Goal: Information Seeking & Learning: Learn about a topic

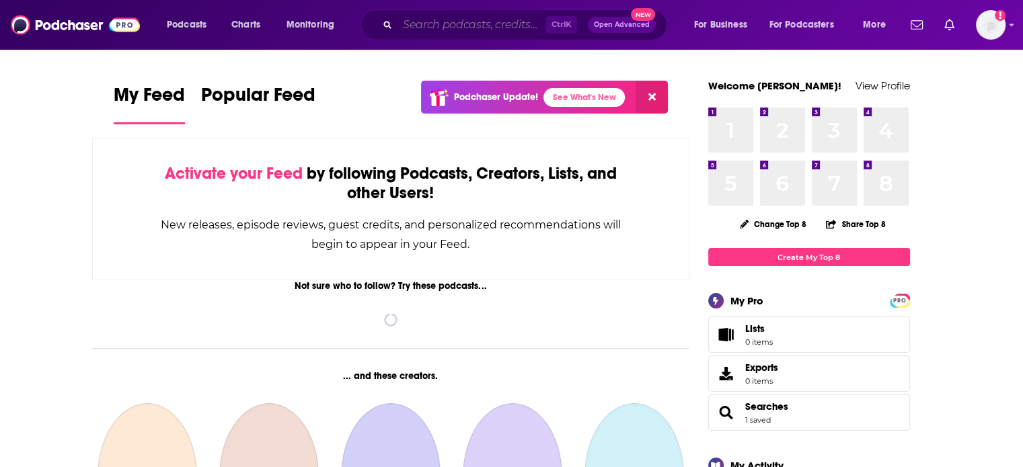
click at [502, 19] on input "Search podcasts, credits, & more..." at bounding box center [471, 25] width 148 height 22
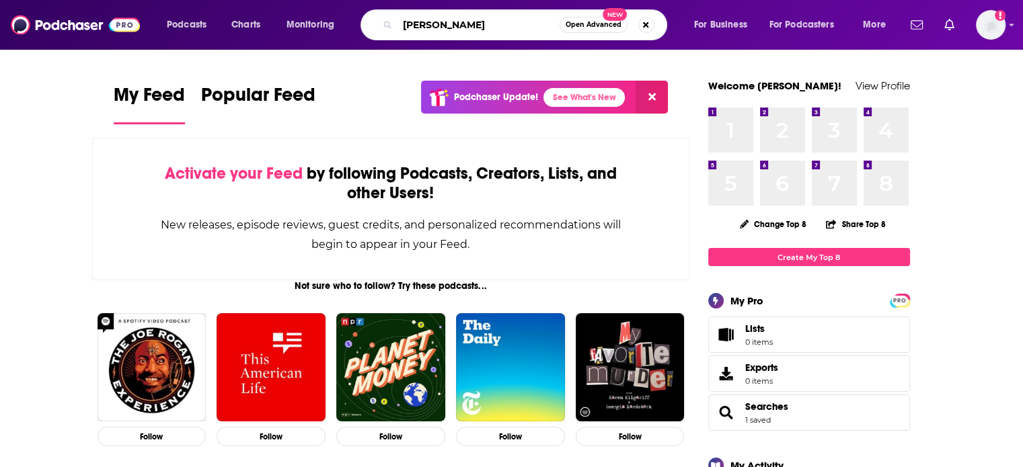
type input "[PERSON_NAME]"
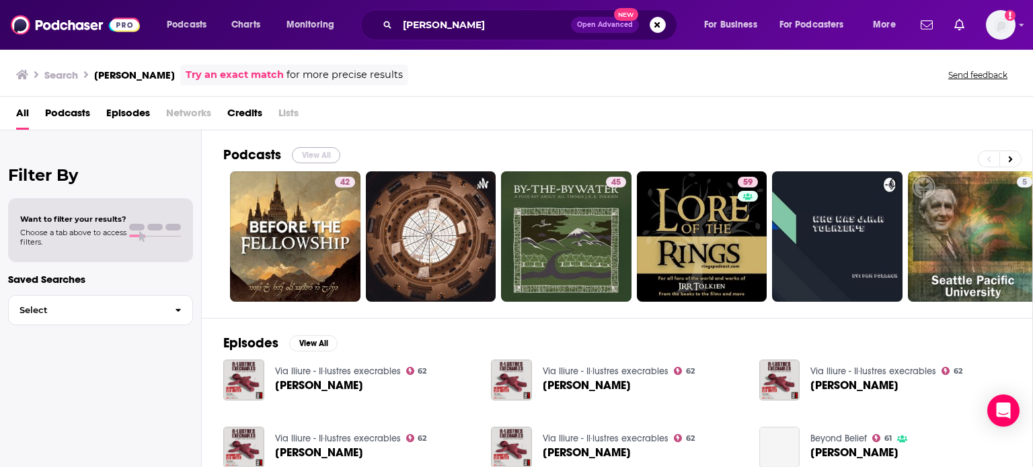
click at [318, 149] on button "View All" at bounding box center [316, 155] width 48 height 16
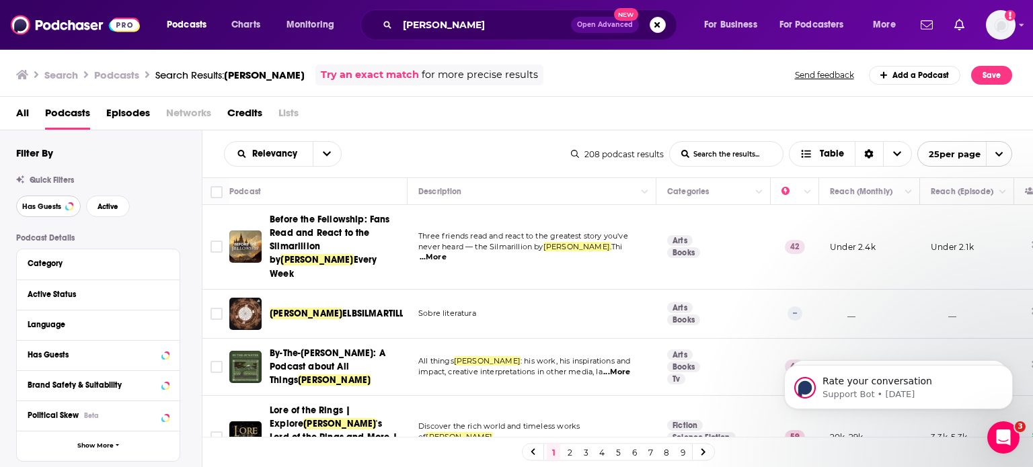
click at [62, 204] on button "Has Guests" at bounding box center [48, 207] width 65 height 22
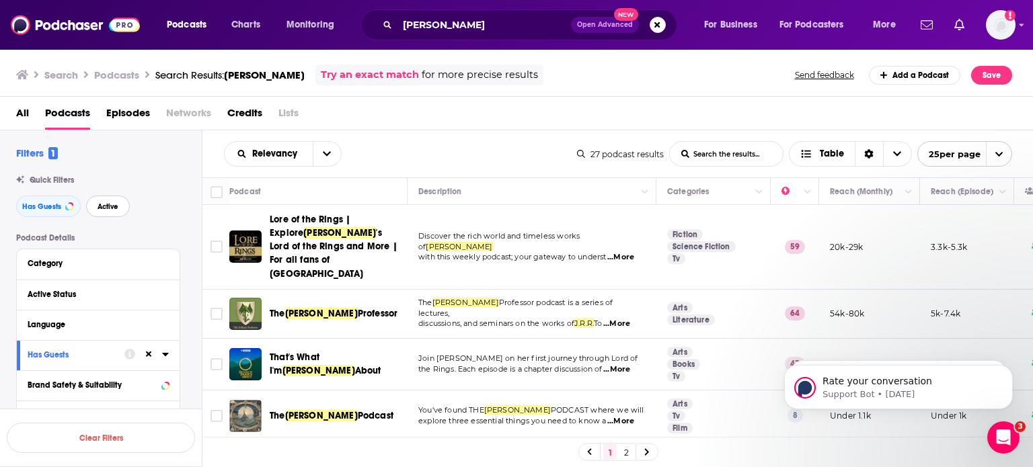
click at [107, 207] on span "Active" at bounding box center [107, 206] width 21 height 7
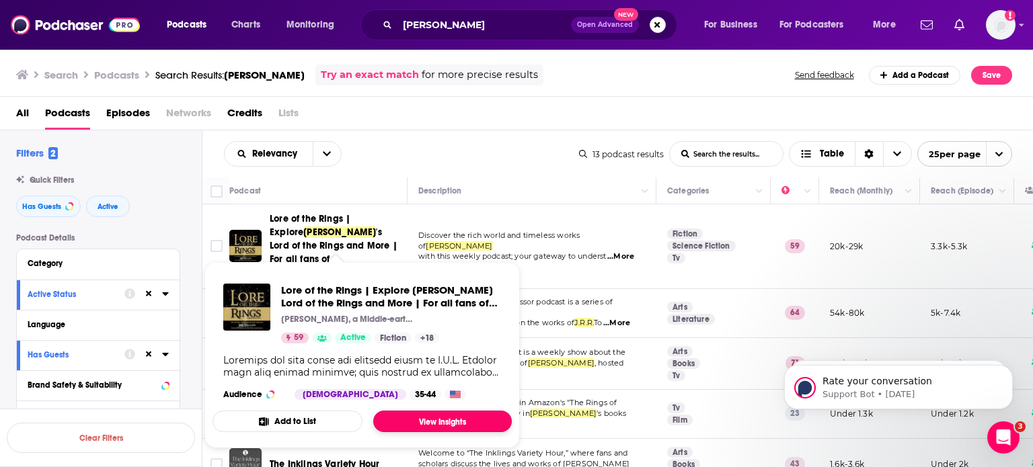
click at [430, 417] on link "View Insights" at bounding box center [442, 422] width 138 height 22
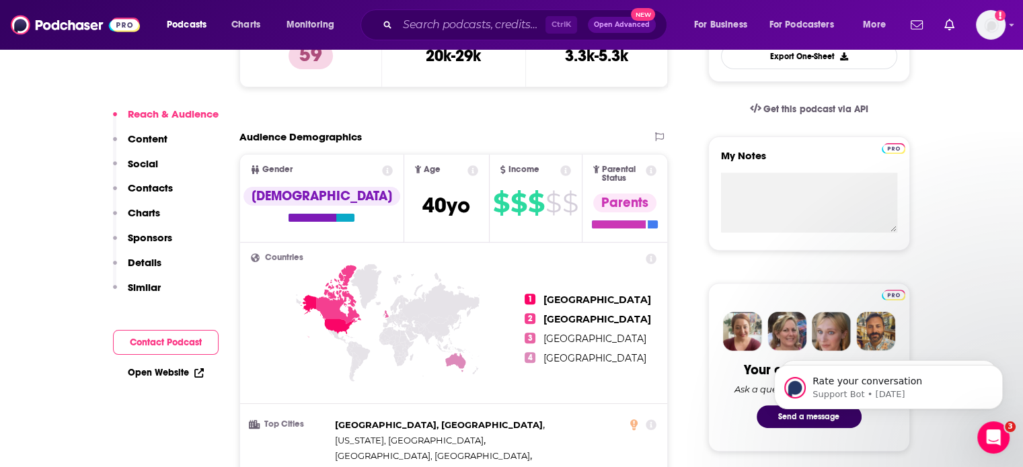
scroll to position [1092, 0]
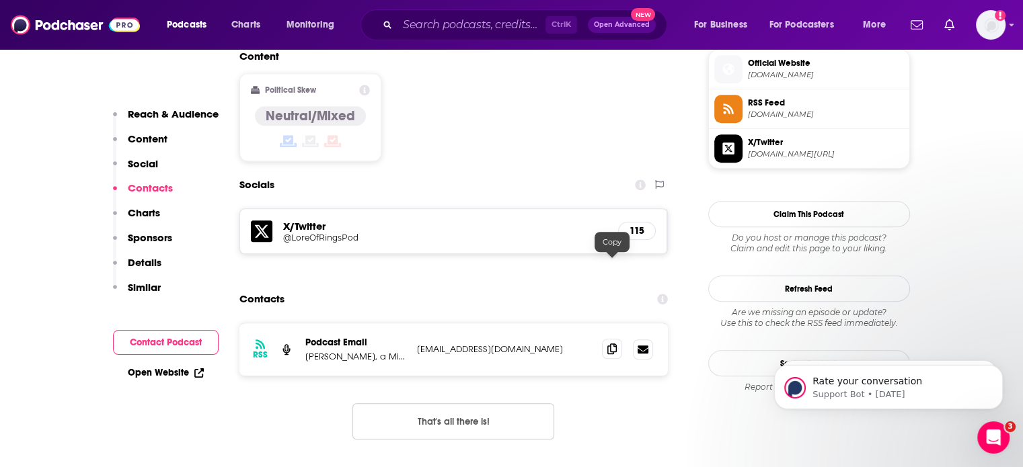
click at [604, 339] on span at bounding box center [612, 349] width 20 height 20
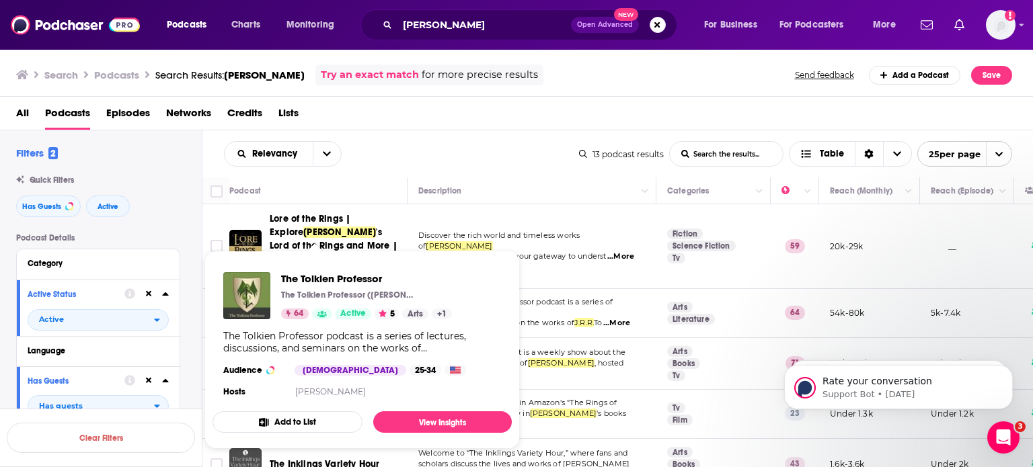
click at [357, 293] on p "The Tolkien Professor ([PERSON_NAME])" at bounding box center [348, 295] width 134 height 11
click at [425, 419] on link "View Insights" at bounding box center [442, 422] width 138 height 22
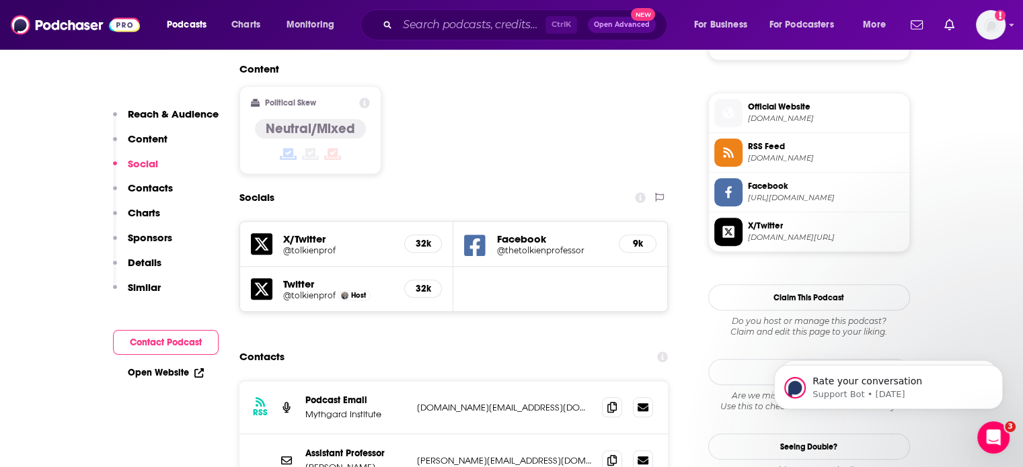
scroll to position [1075, 0]
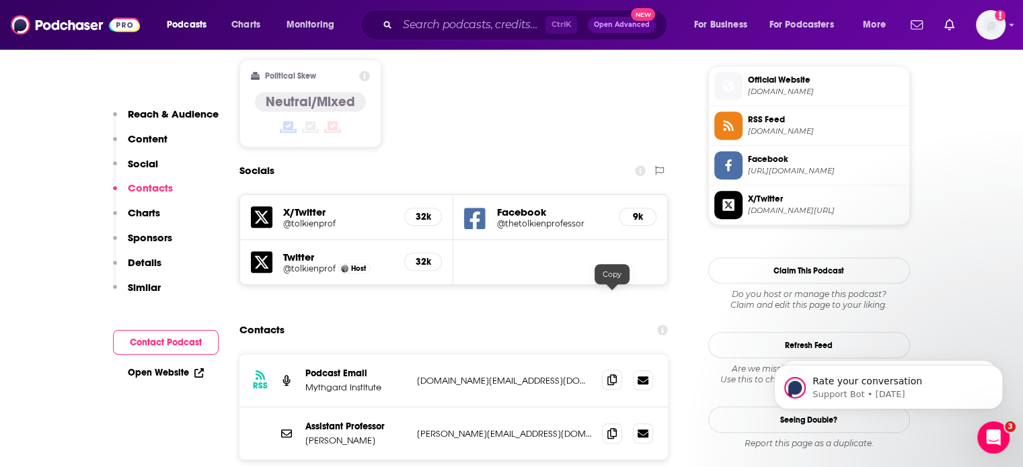
click at [612, 374] on icon at bounding box center [611, 379] width 9 height 11
click at [608, 428] on icon at bounding box center [611, 433] width 9 height 11
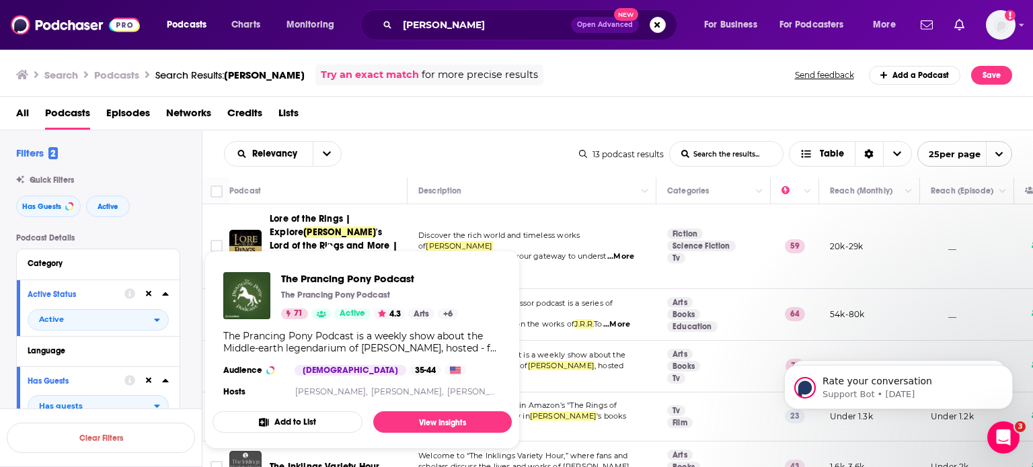
click at [323, 352] on div "The Prancing Pony Podcast is a weekly show about the Middle-earth legendarium o…" at bounding box center [362, 342] width 278 height 24
click at [424, 422] on link "View Insights" at bounding box center [442, 422] width 138 height 22
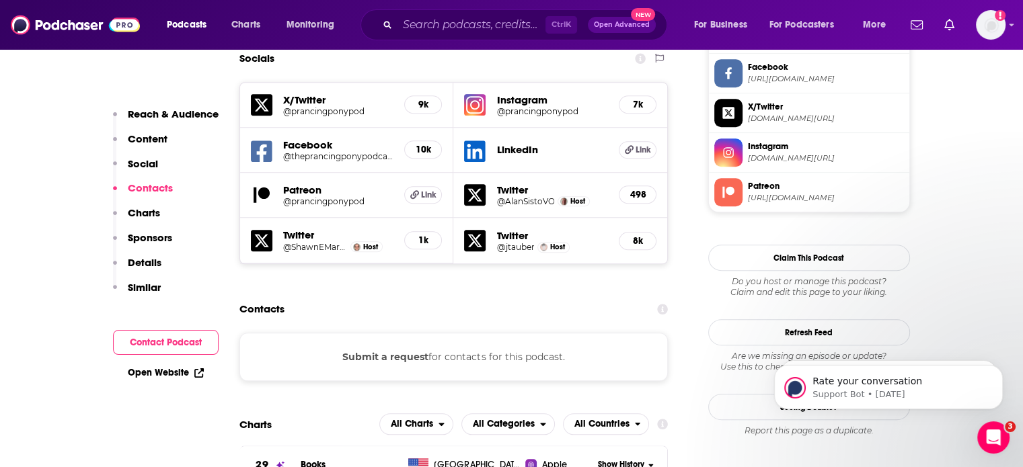
scroll to position [1140, 0]
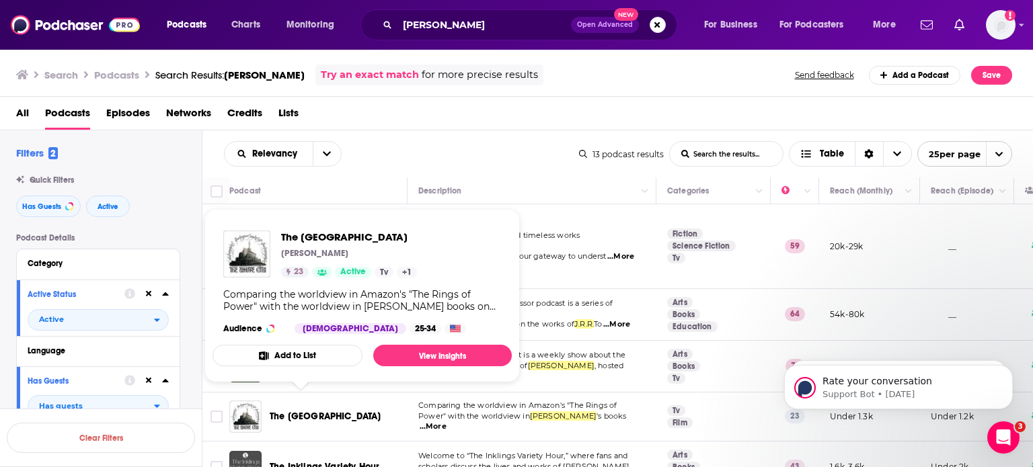
click at [325, 411] on span "The [GEOGRAPHIC_DATA]" at bounding box center [326, 416] width 112 height 11
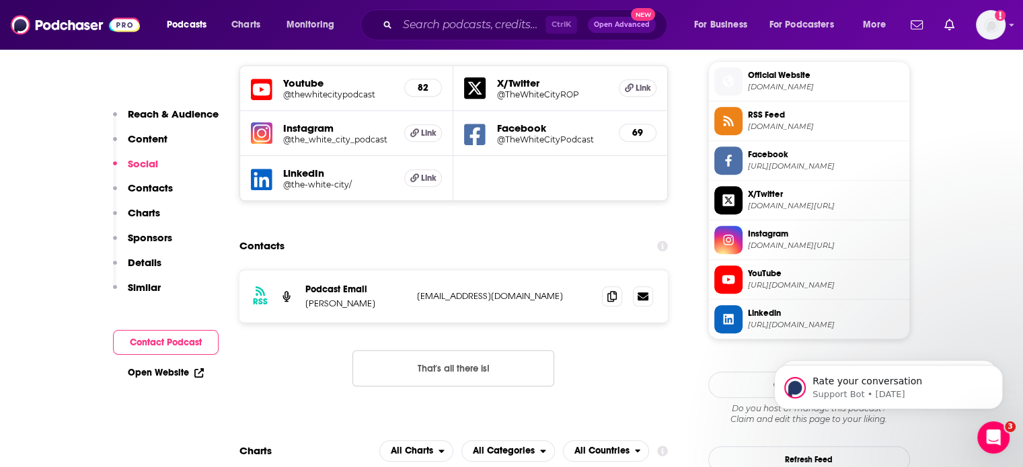
scroll to position [1121, 0]
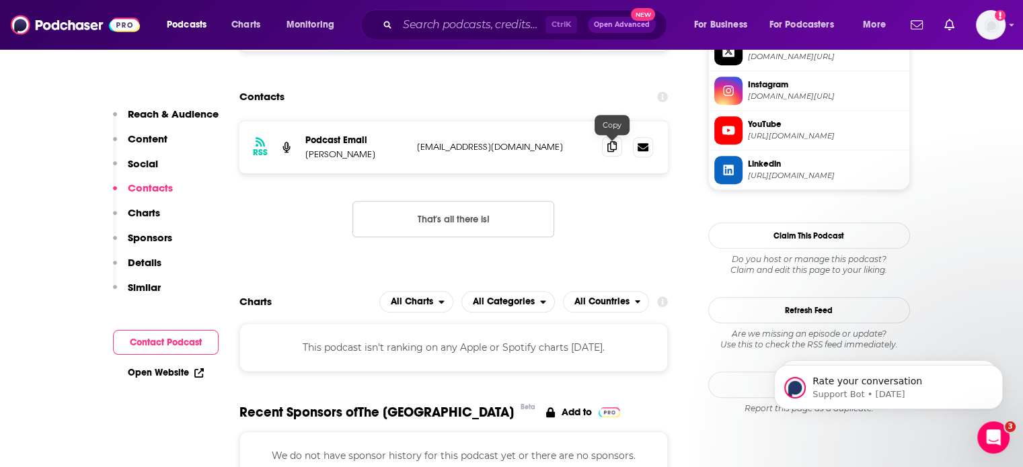
click at [612, 147] on icon at bounding box center [611, 146] width 9 height 11
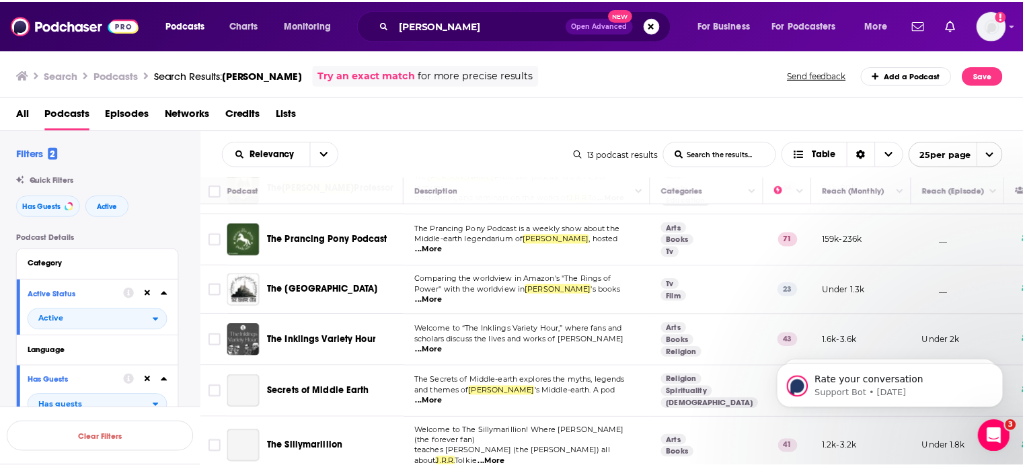
scroll to position [129, 0]
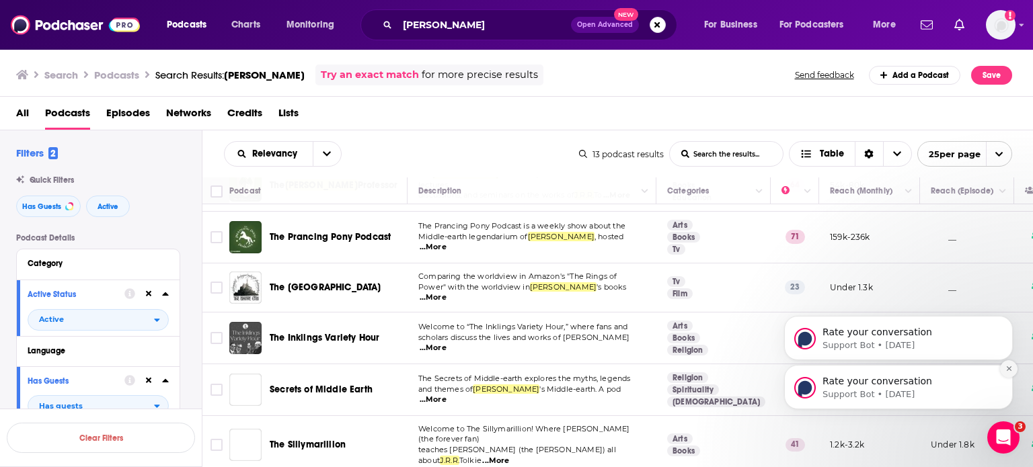
click at [1004, 368] on button "Dismiss notification" at bounding box center [1008, 368] width 17 height 17
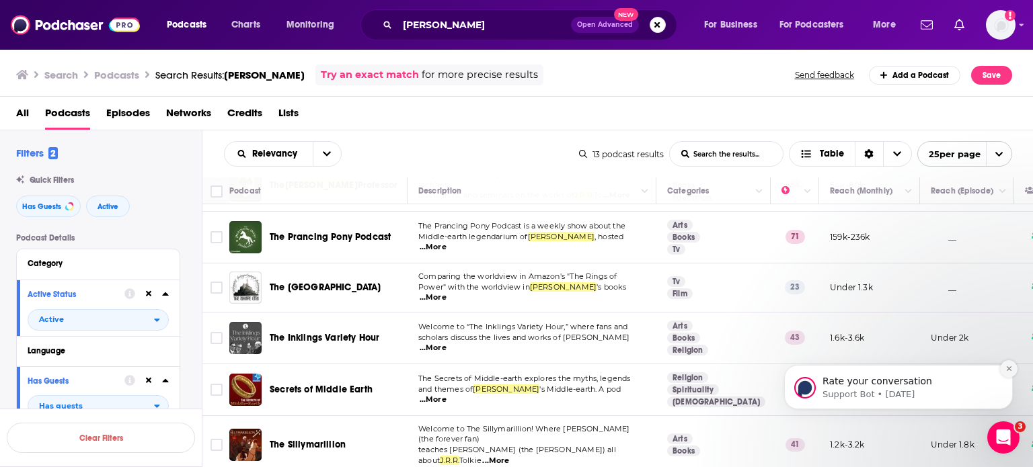
drag, startPoint x: 1004, startPoint y: 413, endPoint x: 1004, endPoint y: 368, distance: 44.4
click at [1004, 368] on button "Dismiss notification" at bounding box center [1008, 368] width 17 height 17
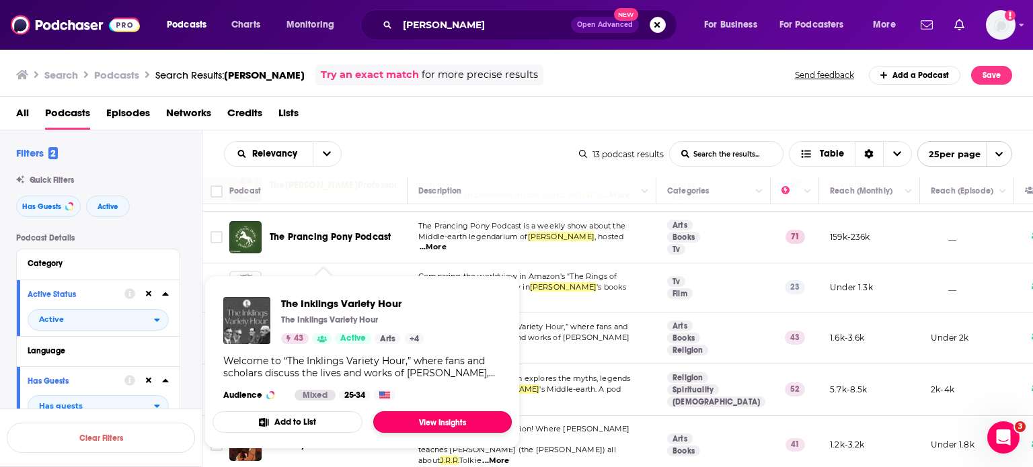
click at [430, 415] on link "View Insights" at bounding box center [442, 422] width 138 height 22
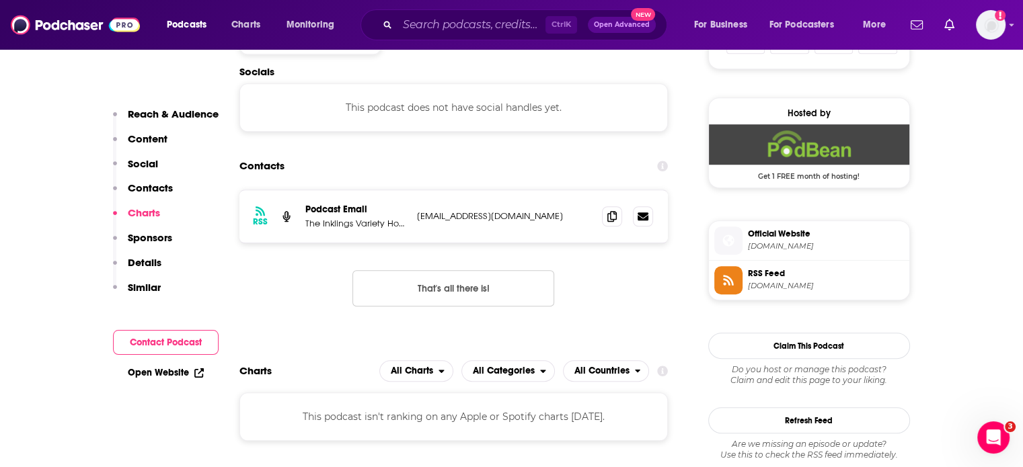
scroll to position [928, 0]
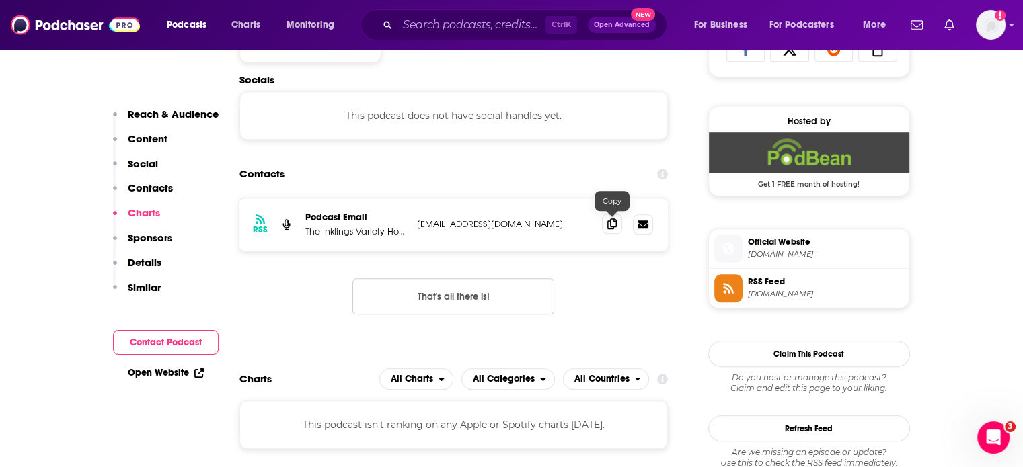
click at [606, 227] on span at bounding box center [612, 224] width 20 height 20
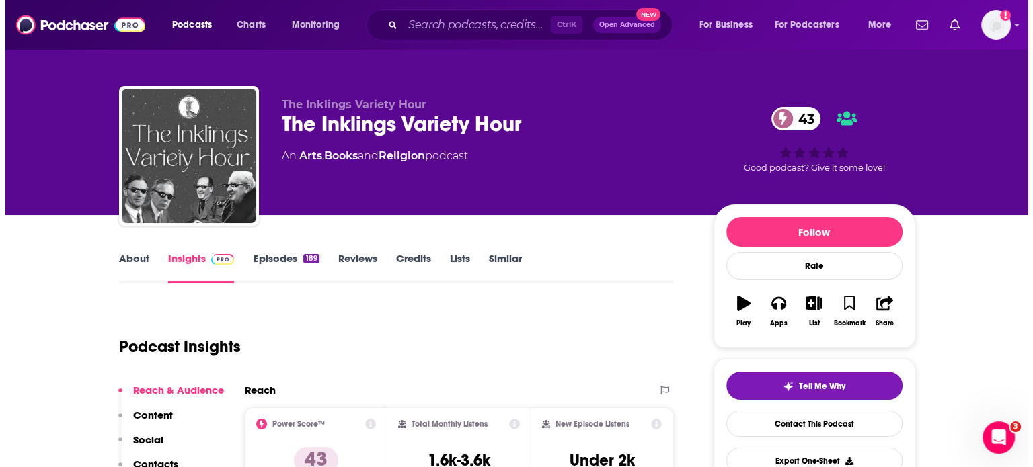
scroll to position [0, 0]
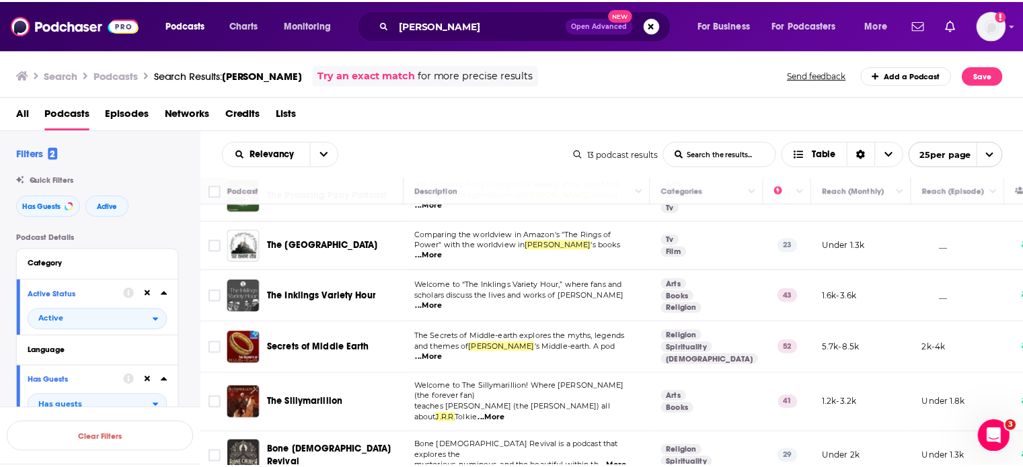
scroll to position [174, 0]
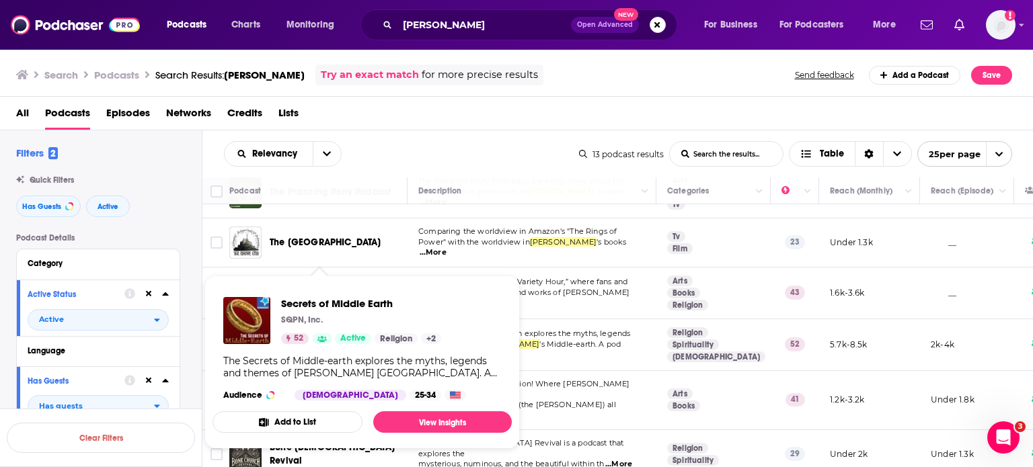
click at [323, 329] on div "Secrets of Middle Earth SQPN, Inc. 52 Active Religion + 2" at bounding box center [361, 320] width 160 height 47
click at [431, 417] on link "View Insights" at bounding box center [442, 422] width 138 height 22
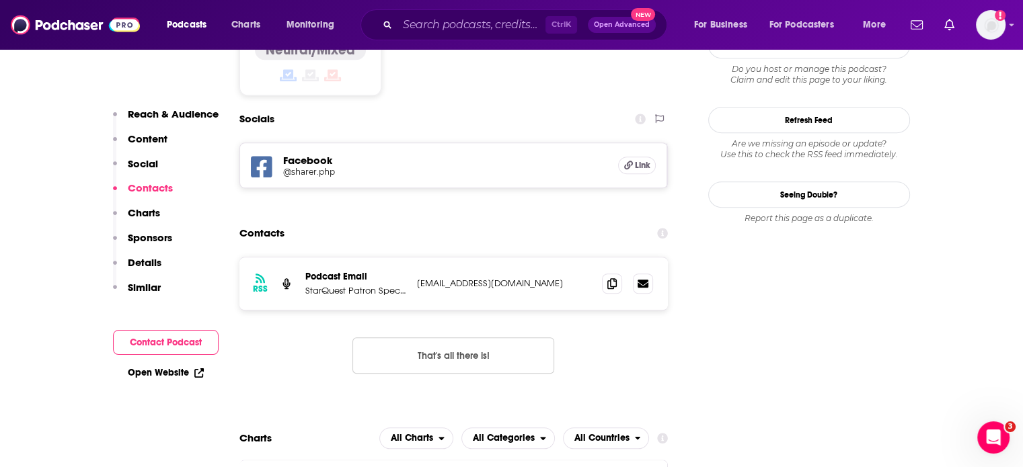
scroll to position [1178, 0]
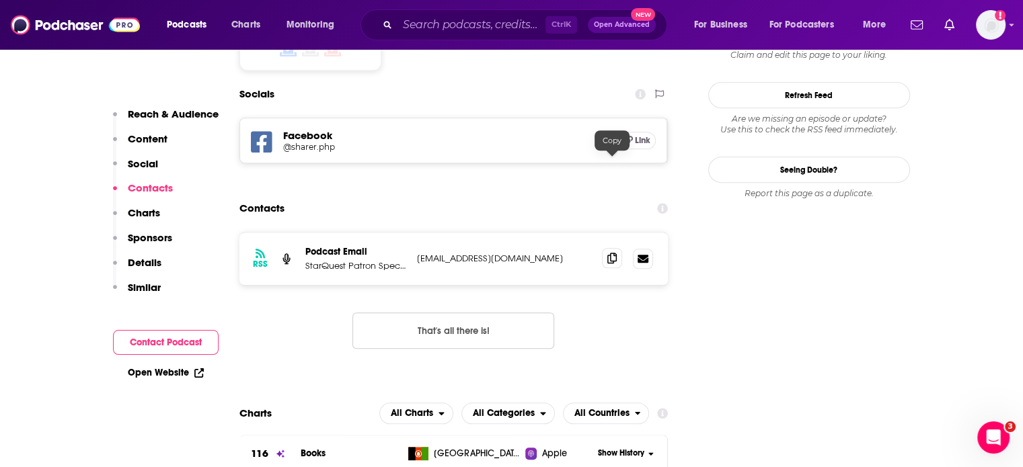
click at [610, 253] on icon at bounding box center [611, 258] width 9 height 11
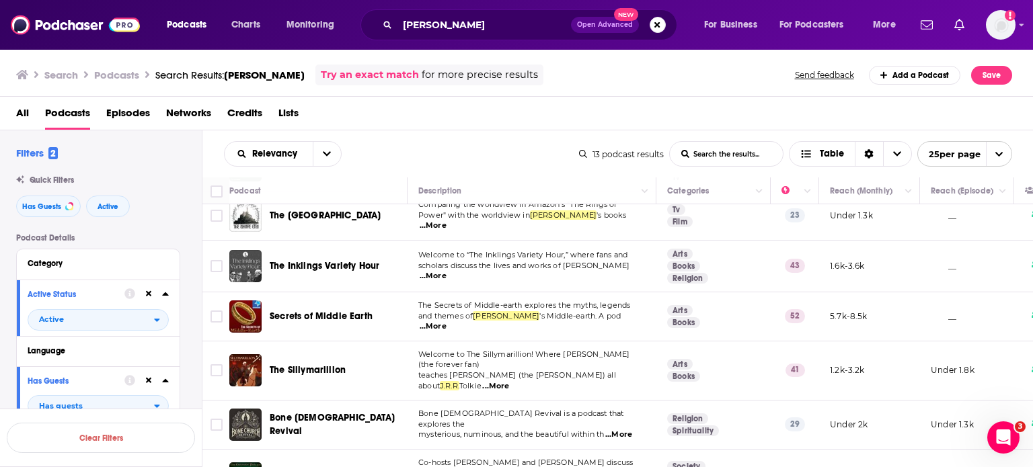
scroll to position [201, 0]
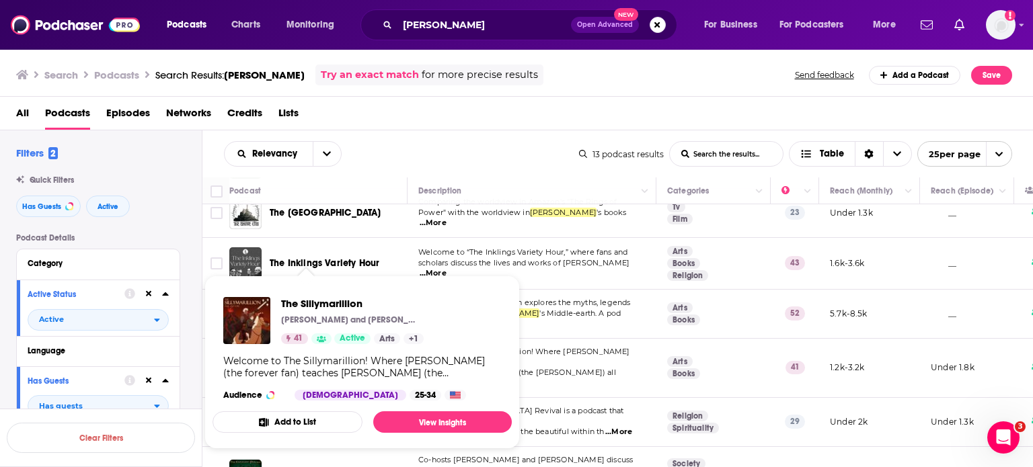
click at [331, 348] on div "The Sillymarillion [PERSON_NAME] and [PERSON_NAME] 41 Active Arts + 1 Welcome t…" at bounding box center [361, 348] width 299 height 125
click at [427, 423] on link "View Insights" at bounding box center [442, 422] width 138 height 22
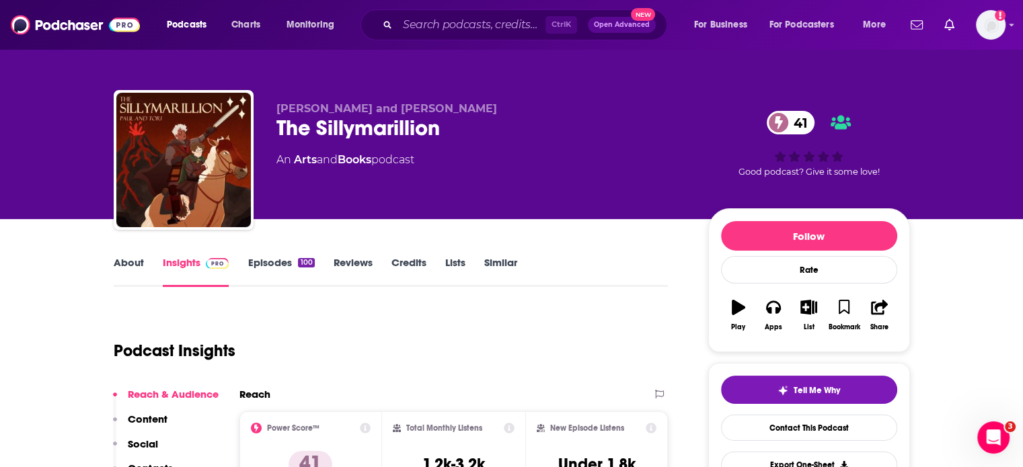
click at [126, 262] on link "About" at bounding box center [129, 271] width 30 height 31
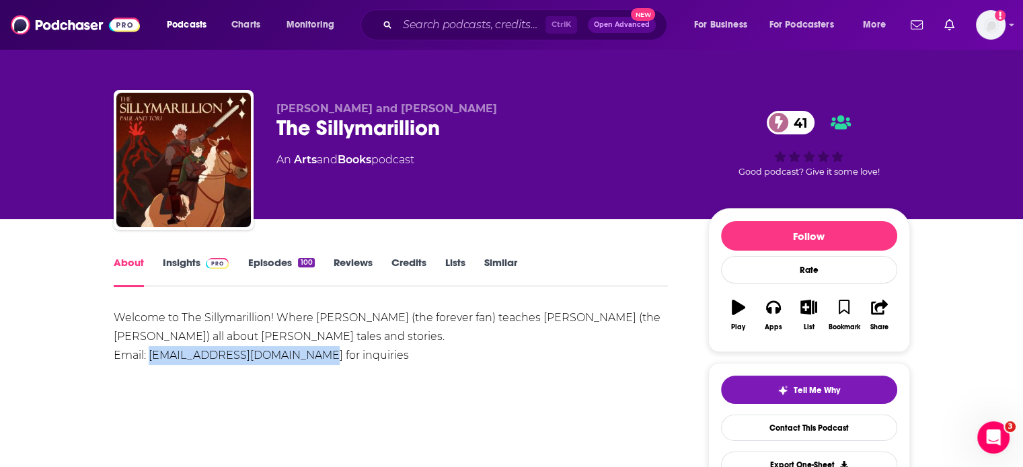
drag, startPoint x: 150, startPoint y: 353, endPoint x: 297, endPoint y: 354, distance: 147.2
click at [297, 354] on div "Welcome to The Sillymarillion! Where [PERSON_NAME] (the forever fan) teaches [P…" at bounding box center [391, 337] width 555 height 56
copy div "[EMAIL_ADDRESS][DOMAIN_NAME]"
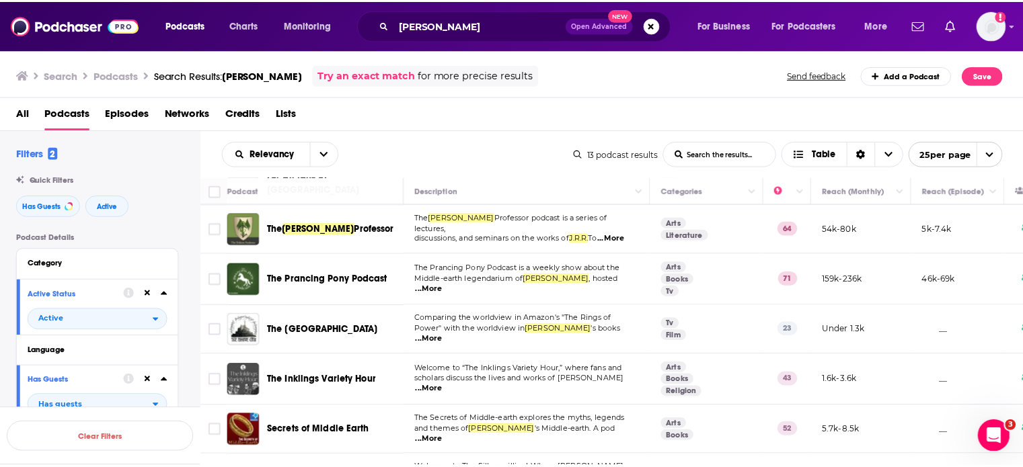
scroll to position [424, 0]
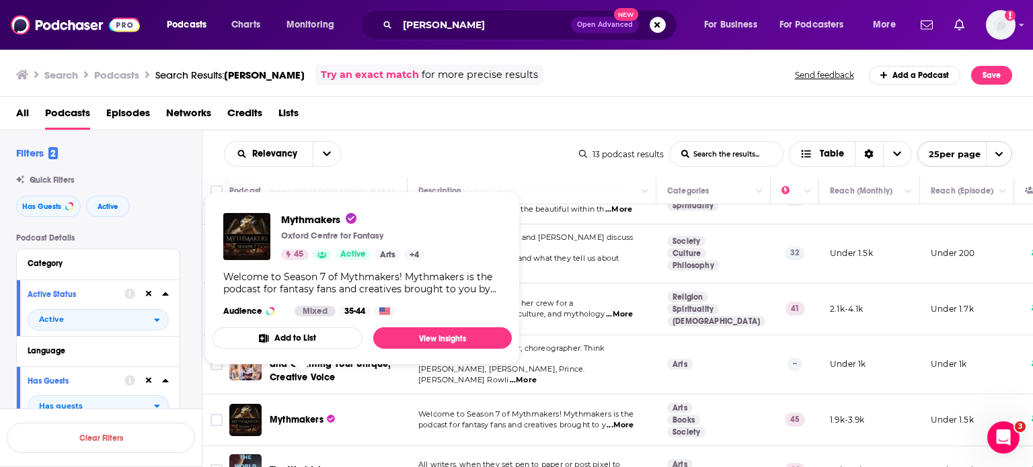
click at [280, 414] on span "Mythmakers" at bounding box center [297, 419] width 54 height 11
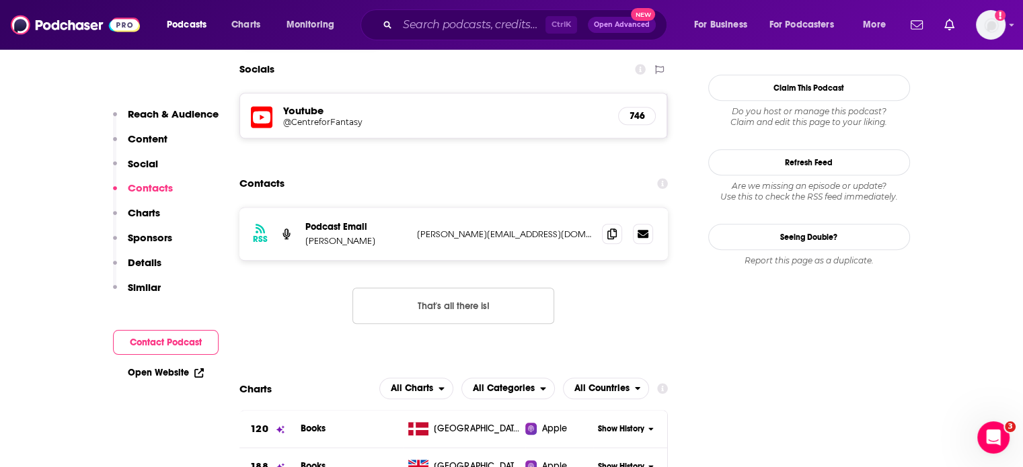
scroll to position [1159, 0]
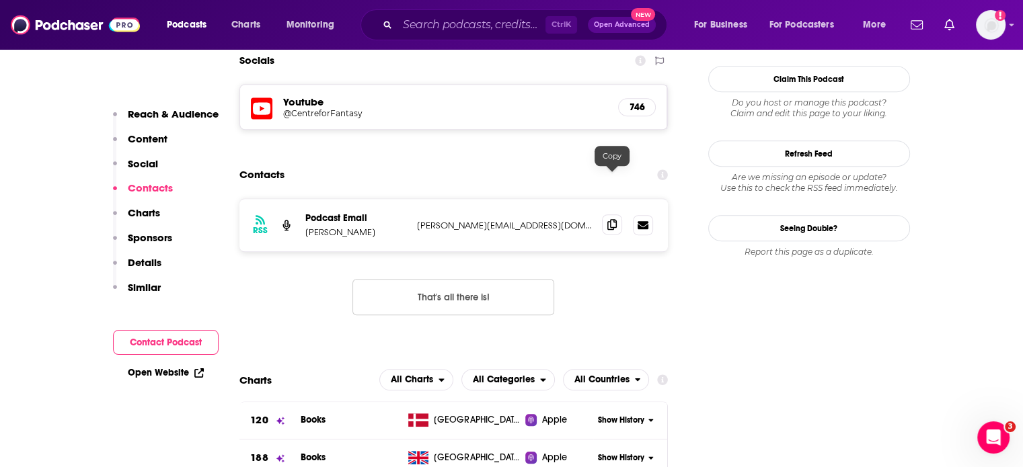
click at [613, 219] on icon at bounding box center [611, 224] width 9 height 11
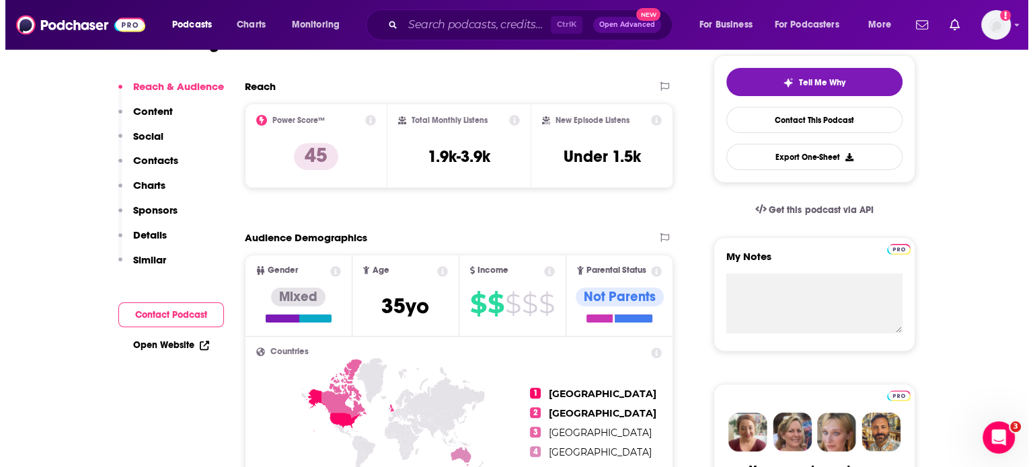
scroll to position [0, 0]
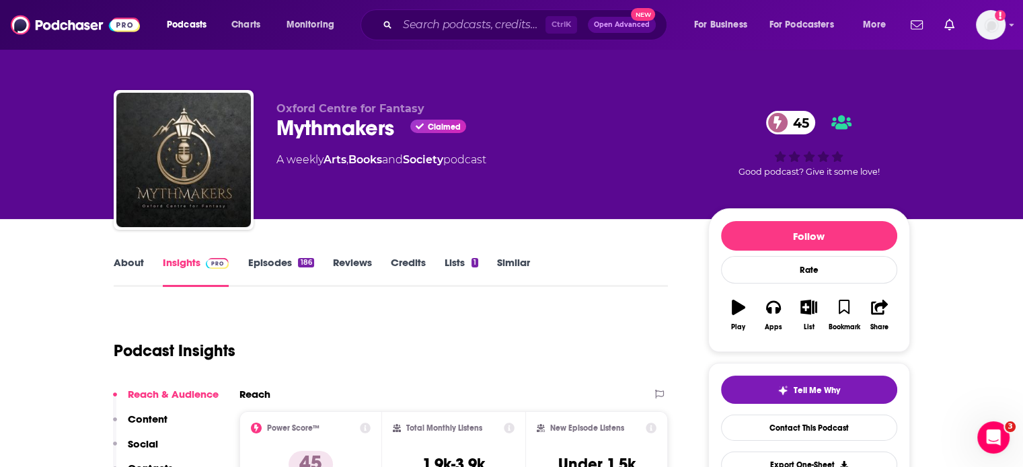
click at [136, 259] on link "About" at bounding box center [129, 271] width 30 height 31
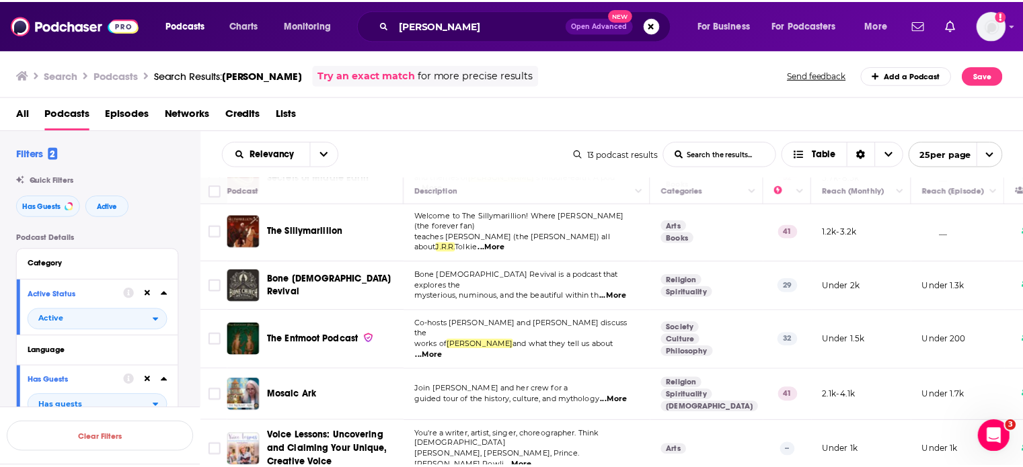
scroll to position [424, 0]
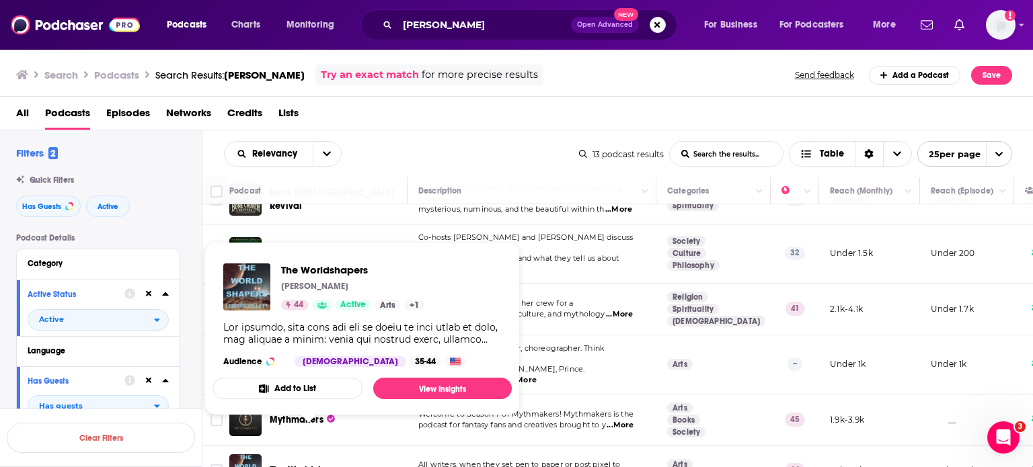
click at [299, 465] on span "The Worldshapers" at bounding box center [309, 470] width 79 height 11
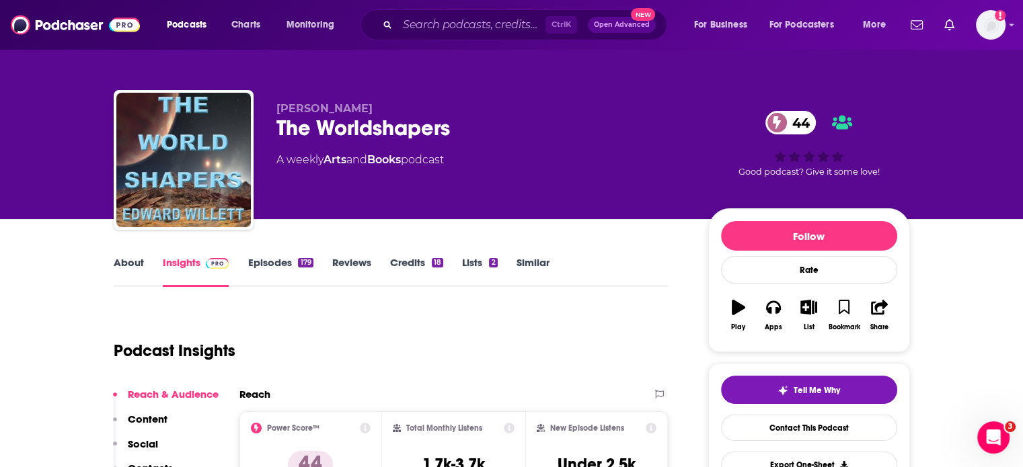
click at [121, 262] on link "About" at bounding box center [129, 271] width 30 height 31
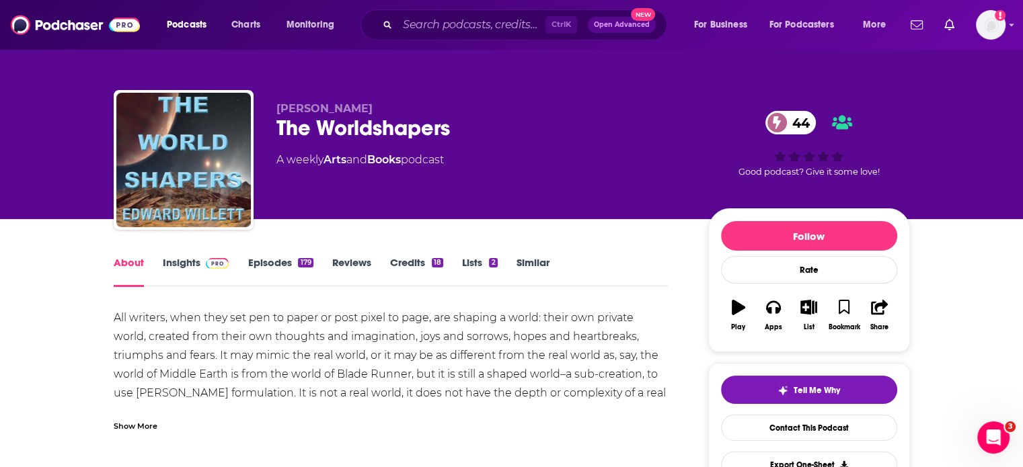
click at [136, 430] on div "Show More" at bounding box center [136, 425] width 44 height 13
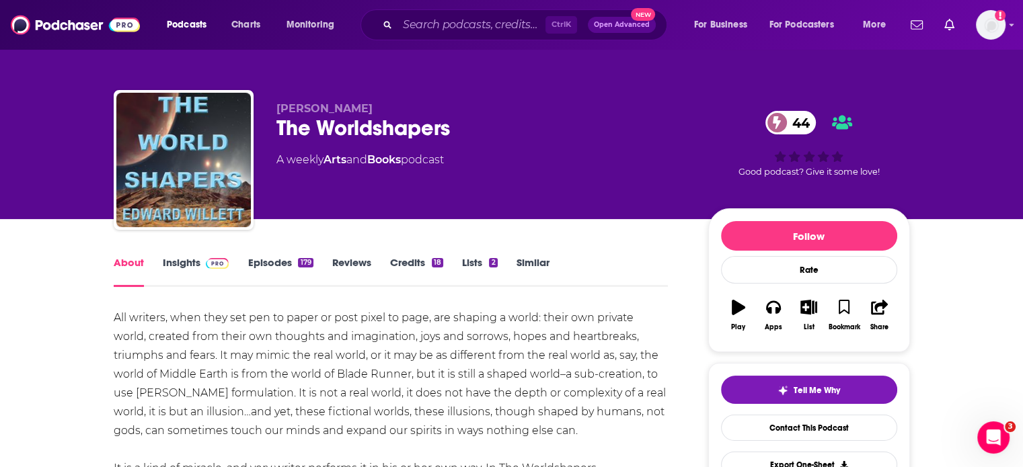
click at [183, 257] on link "Insights" at bounding box center [196, 271] width 67 height 31
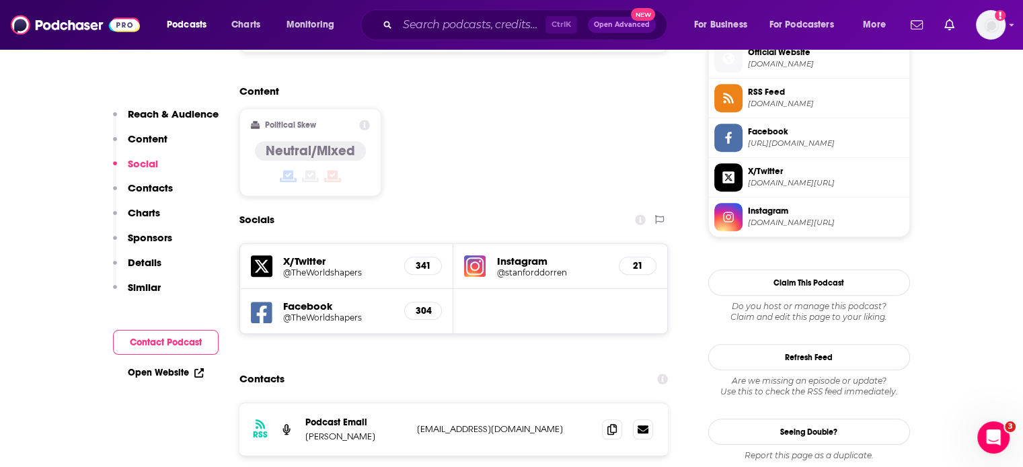
scroll to position [1011, 0]
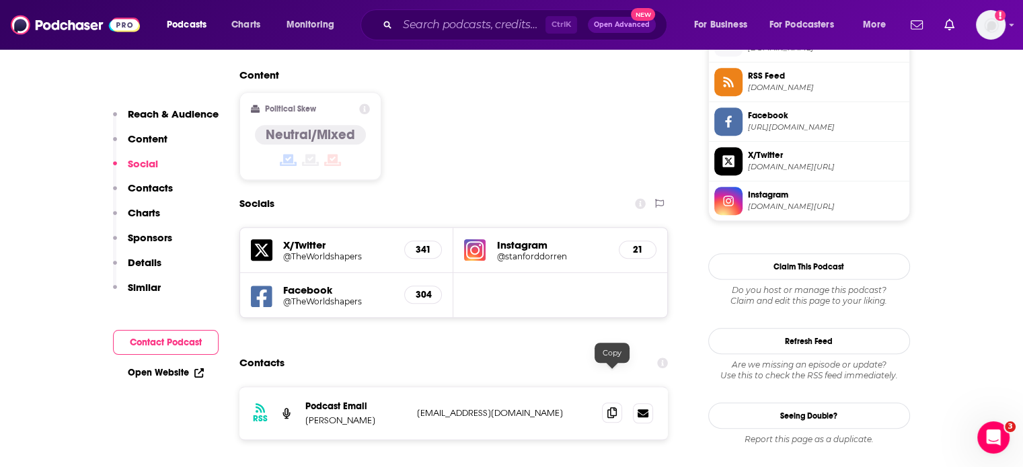
click at [611, 407] on icon at bounding box center [611, 412] width 9 height 11
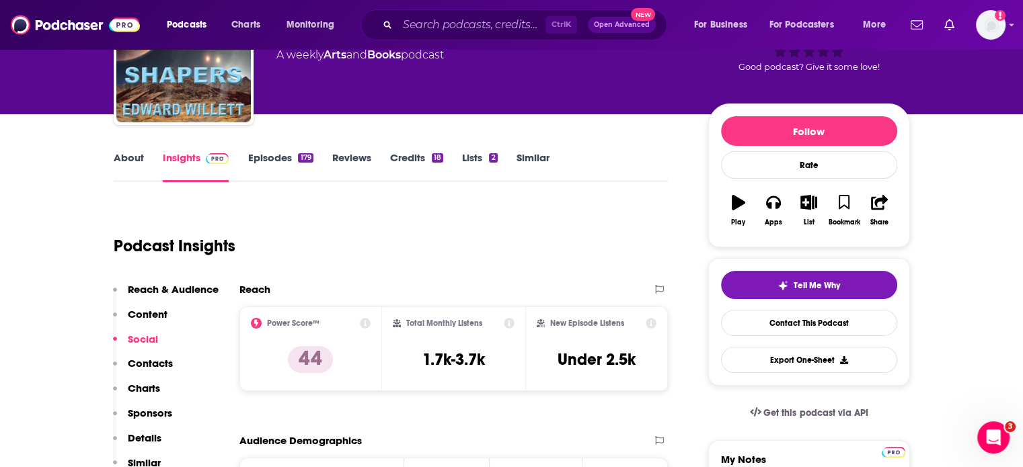
scroll to position [0, 0]
